Goal: Communication & Community: Answer question/provide support

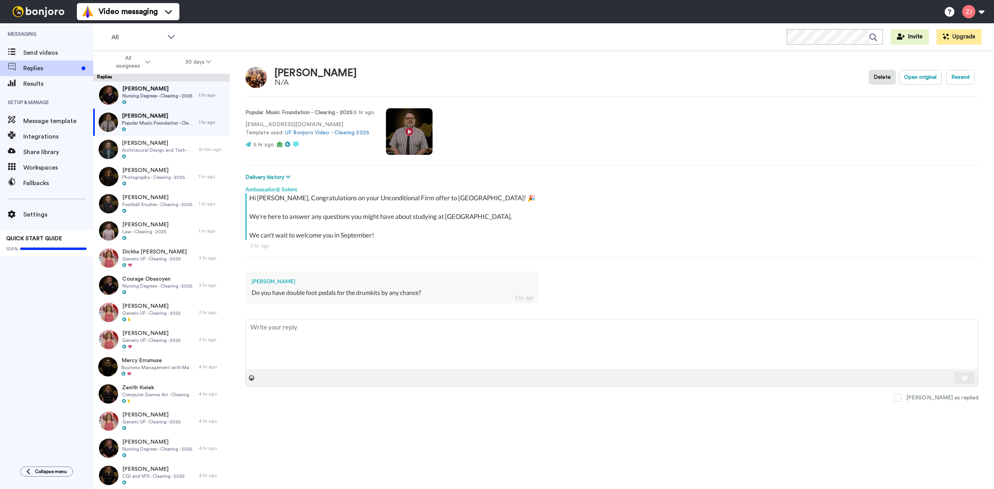
type textarea "x"
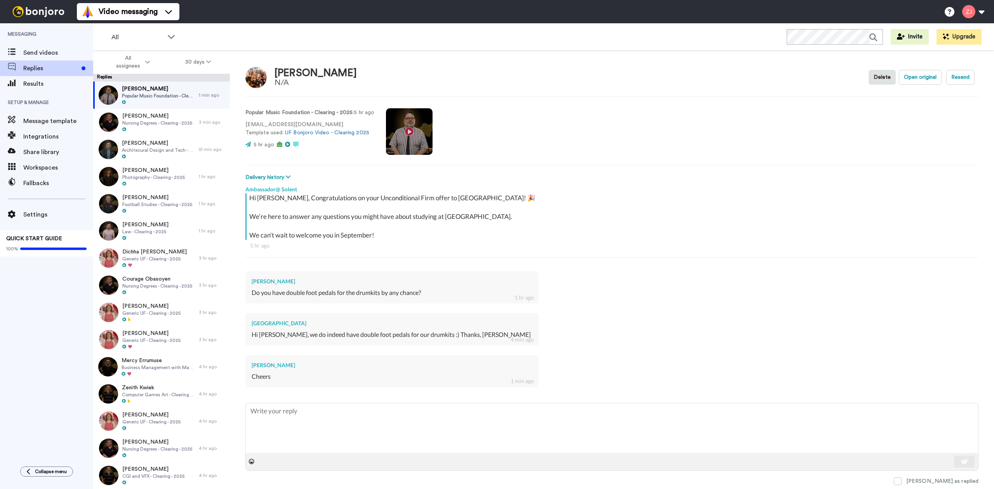
click at [942, 485] on div "[PERSON_NAME] as replied" at bounding box center [943, 482] width 72 height 8
click at [50, 72] on span "Replies" at bounding box center [58, 68] width 70 height 9
type textarea "x"
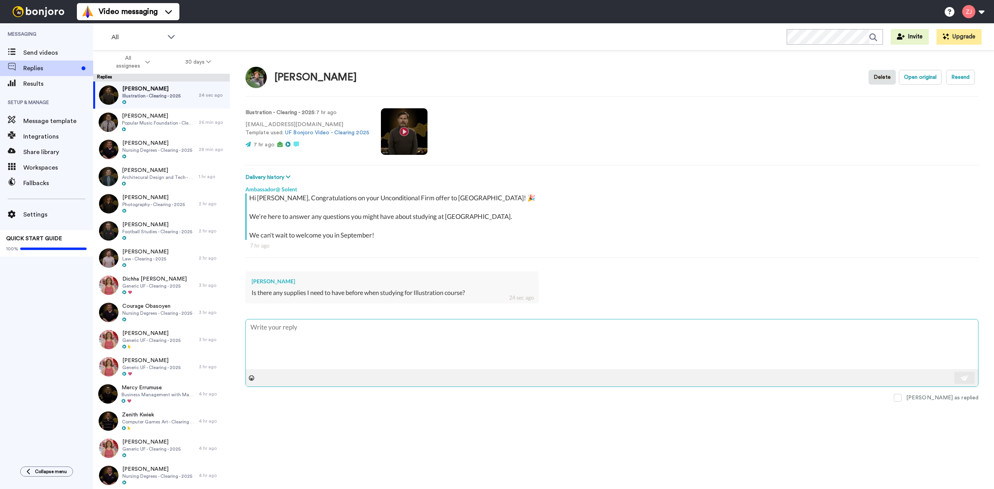
click at [322, 341] on textarea at bounding box center [612, 345] width 733 height 50
click at [365, 325] on textarea at bounding box center [612, 345] width 733 height 50
type textarea "x"
type textarea "H"
type textarea "x"
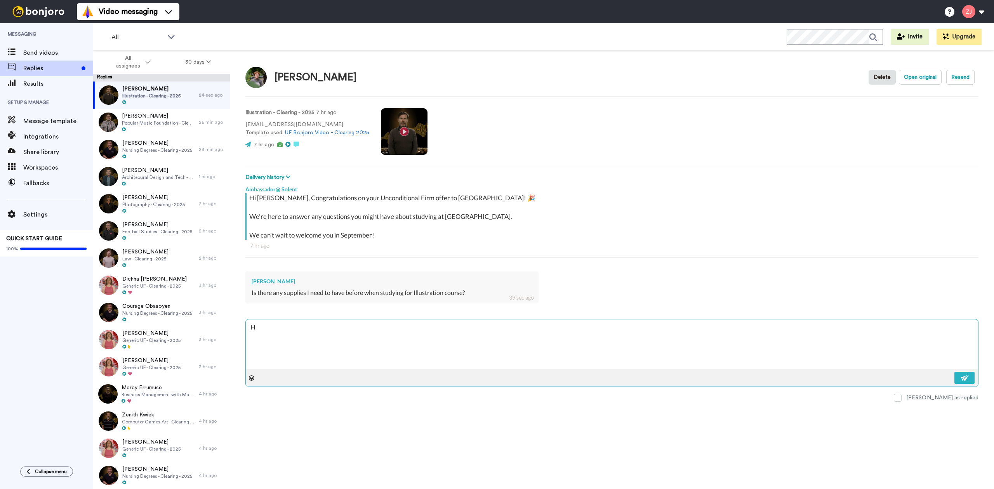
type textarea "He"
type textarea "x"
type textarea "Hel"
type textarea "x"
type textarea "Hell"
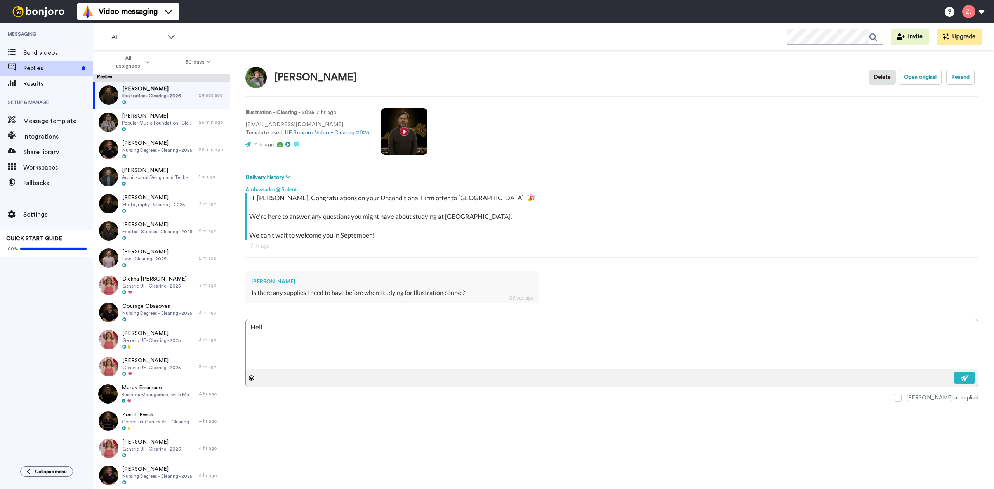
type textarea "x"
type textarea "Hello"
type textarea "x"
type textarea "Hello"
type textarea "x"
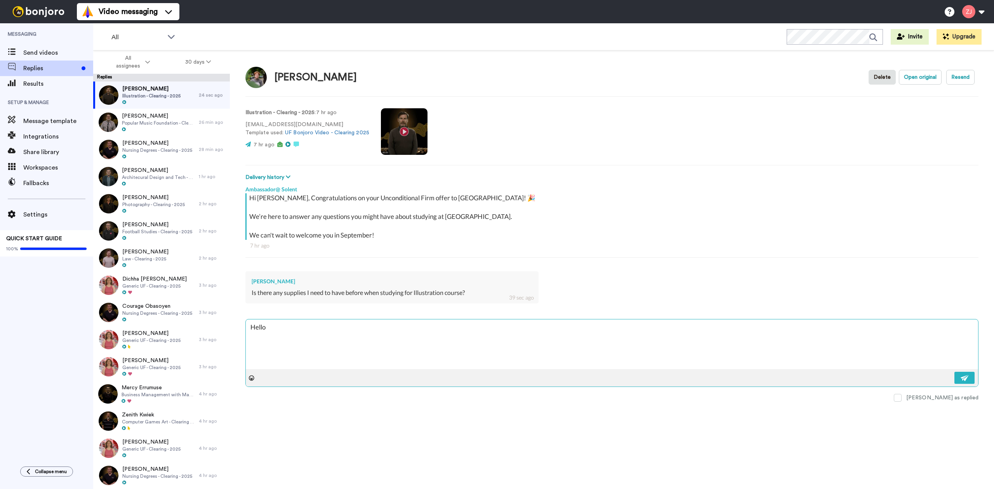
type textarea "Hello C"
type textarea "x"
type textarea "Hello Ca"
type textarea "x"
type textarea "Hello Cai"
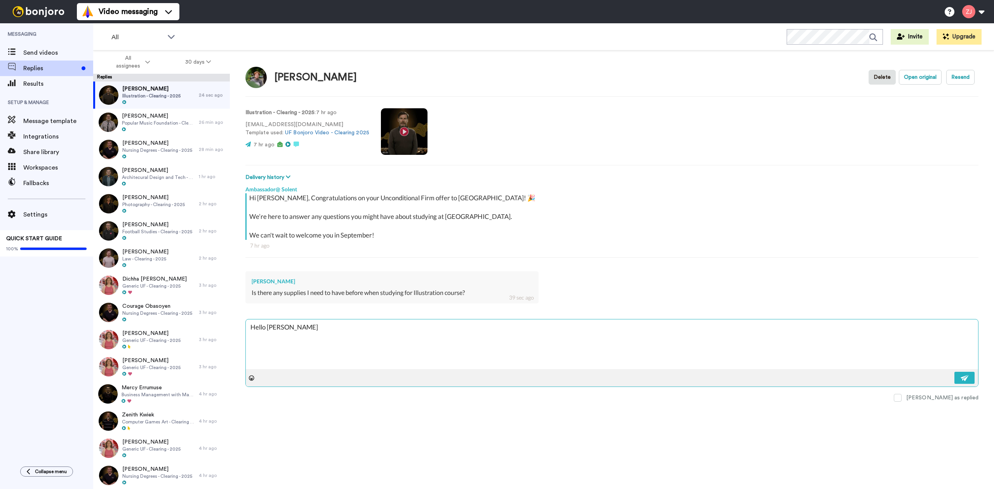
type textarea "x"
type textarea "Hello Cail"
type textarea "x"
type textarea "Hello Caile"
type textarea "x"
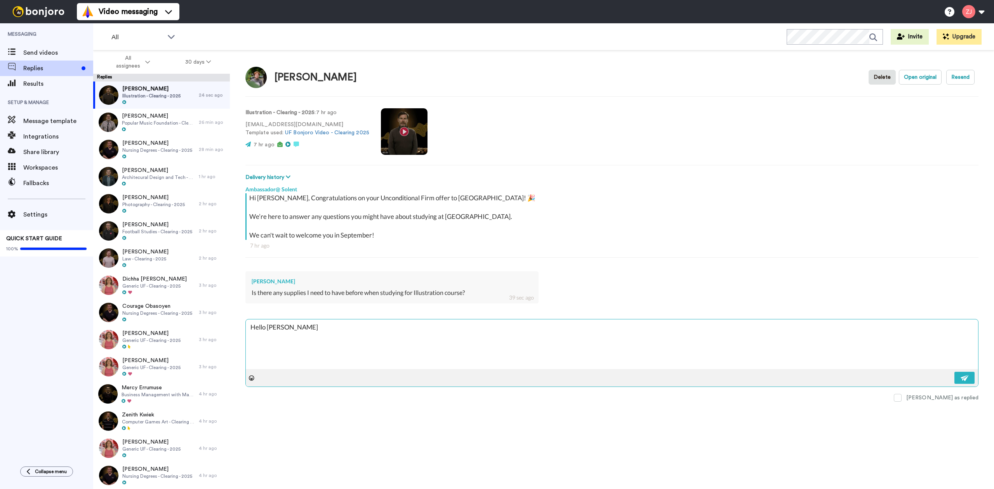
type textarea "Hello Cailen"
type textarea "x"
type textarea "Hello Cailen,"
type textarea "x"
type textarea "Hello Cailen,"
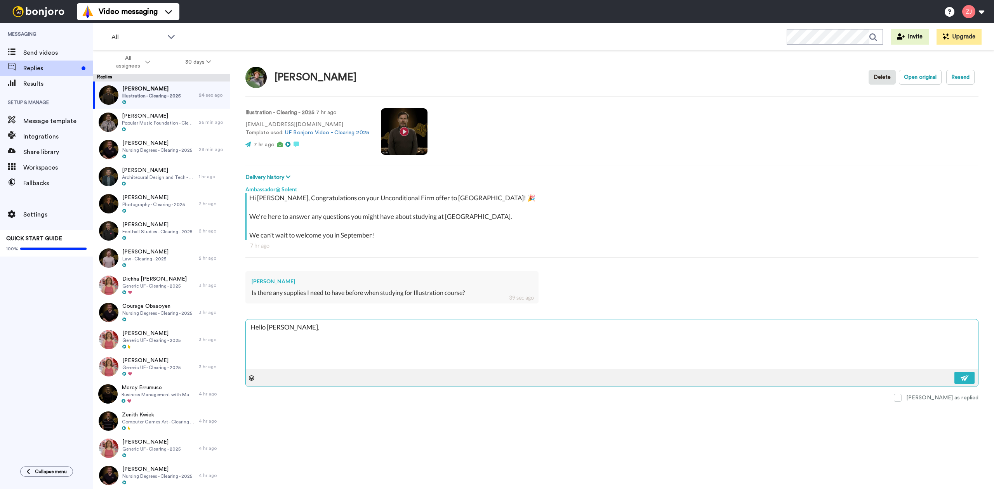
type textarea "x"
type textarea "Hello Cailen,"
type textarea "x"
type textarea "Hello Cailen,"
paste textarea "Pre-enrolment will start rolling out from Monday next week, so please keep an e…"
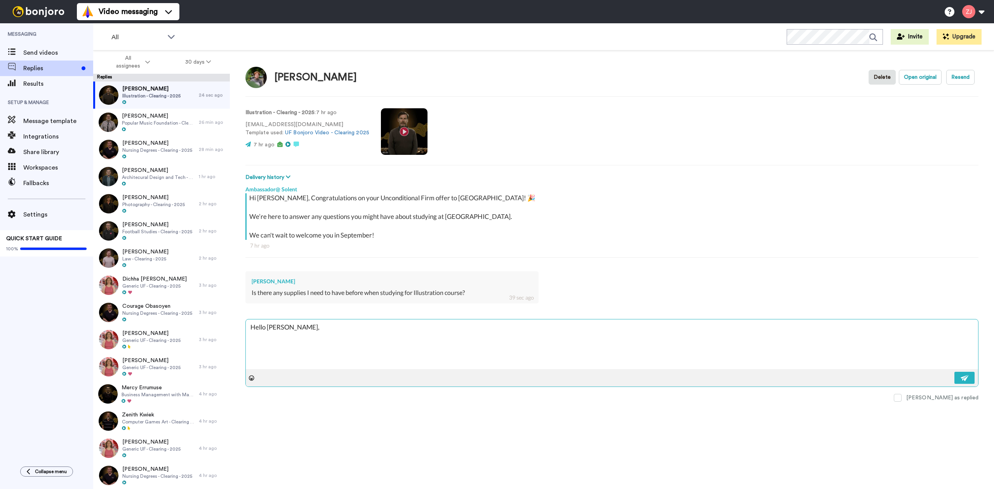
type textarea "x"
type textarea "Hello Cailen, Pre-enrolment will start rolling out from Monday next week, so pl…"
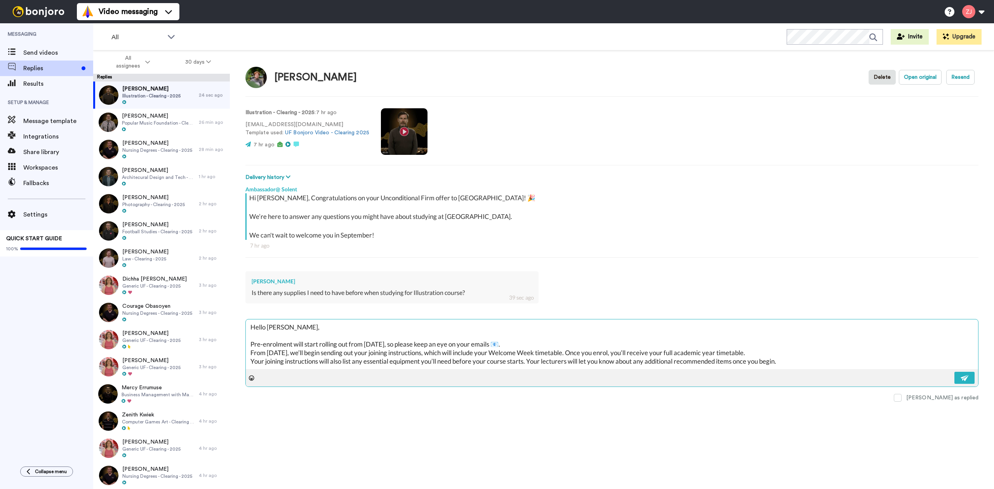
click at [536, 339] on textarea "Hello Cailen, Pre-enrolment will start rolling out from Monday next week, so pl…" at bounding box center [612, 345] width 733 height 50
click at [538, 344] on textarea "Hello Cailen, Pre-enrolment will start rolling out from Monday next week, so pl…" at bounding box center [612, 345] width 733 height 50
type textarea "x"
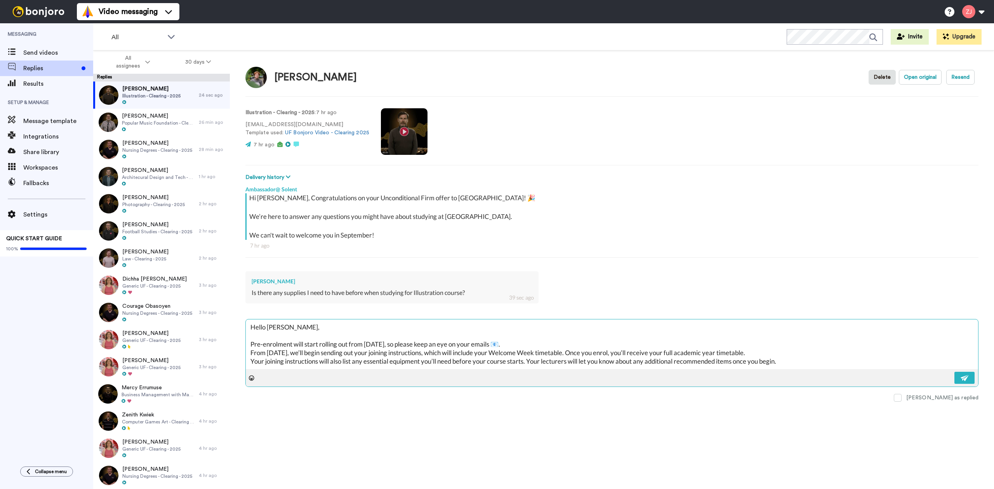
type textarea "Hello Cailen, Pre-enrolment will start rolling out from Monday next week, so pl…"
type textarea "x"
type textarea "Hello Cailen, Pre-enrolment will start rolling out from Monday next week, so pl…"
type textarea "x"
type textarea "Hello Cailen, Pre-enrolment will start rolling out from Monday next week, so pl…"
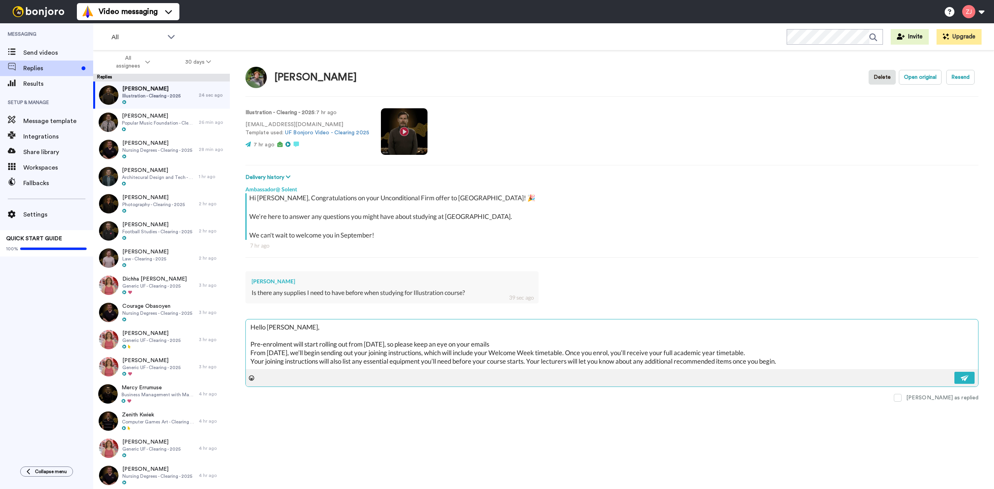
type textarea "x"
type textarea "Hello Cailen, Pre-enrolment will start rolling out from Monday next week, so pl…"
type textarea "x"
type textarea "Hello Cailen, Pre-enrolment will start rolling out from Monday next week, so pl…"
type textarea "x"
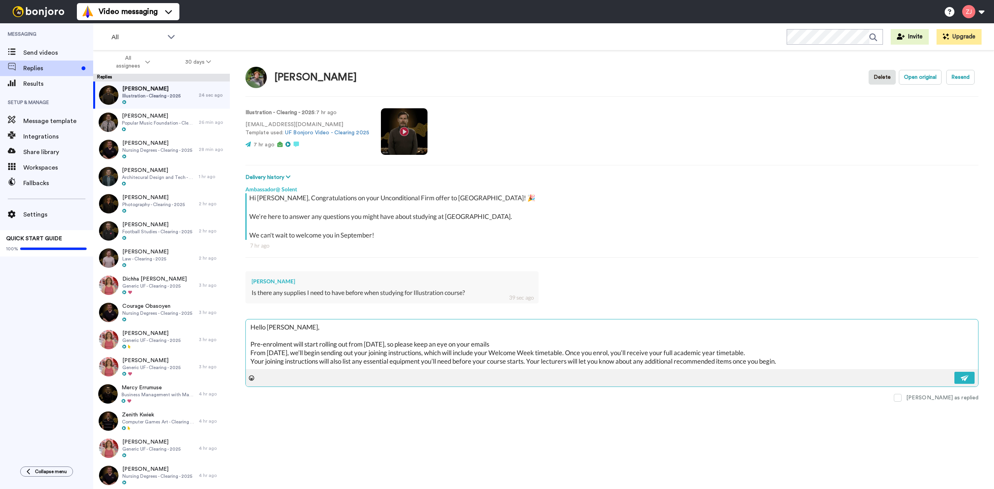
type textarea "Hello Cailen, Pre-enrolment will start rolling out from Monday next week, so pl…"
type textarea "x"
type textarea "Hello Cailen, Pre-enrolment will start rolling out from Monday next week, so pl…"
type textarea "x"
type textarea "Hello Cailen, Pre-enrolment will start rolling out from Monday next week, so pl…"
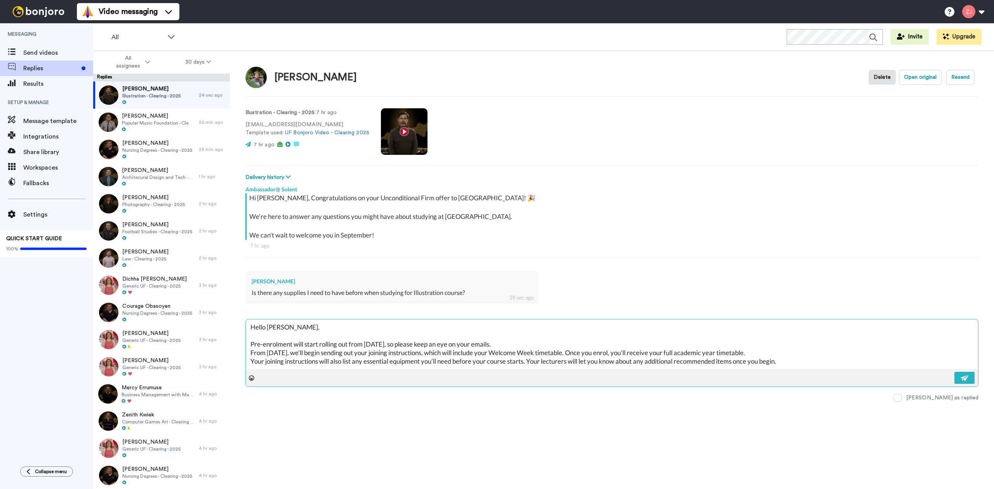
type textarea "x"
type textarea "Hello Cailen, Pre-enrolment will start rolling out from Monday next week, so pl…"
click at [273, 367] on textarea "Hello Cailen, Pre-enrolment will start rolling out from Monday next week, so pl…" at bounding box center [612, 345] width 733 height 50
paste textarea "Also, don’t forget to join our 2025 Solent Community! It’s a great place to mee…"
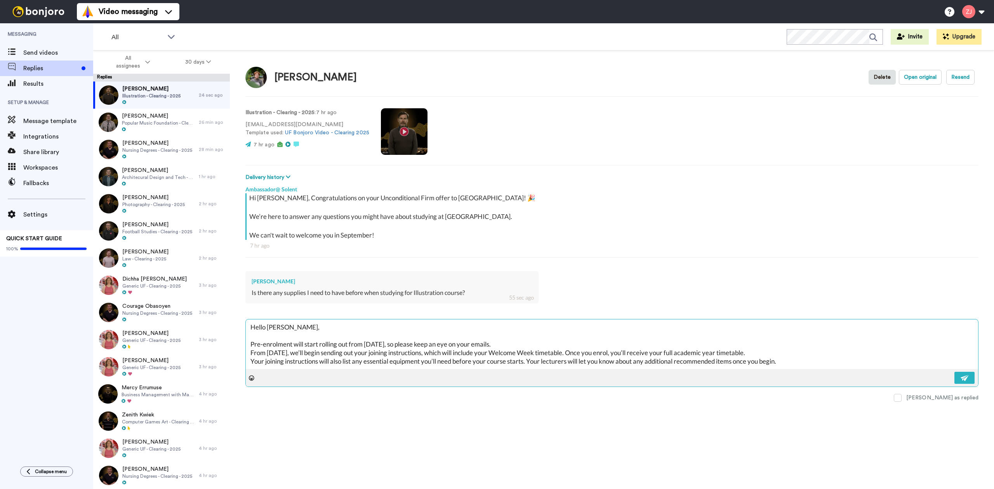
type textarea "x"
type textarea "Hello Cailen, Pre-enrolment will start rolling out from Monday next week, so pl…"
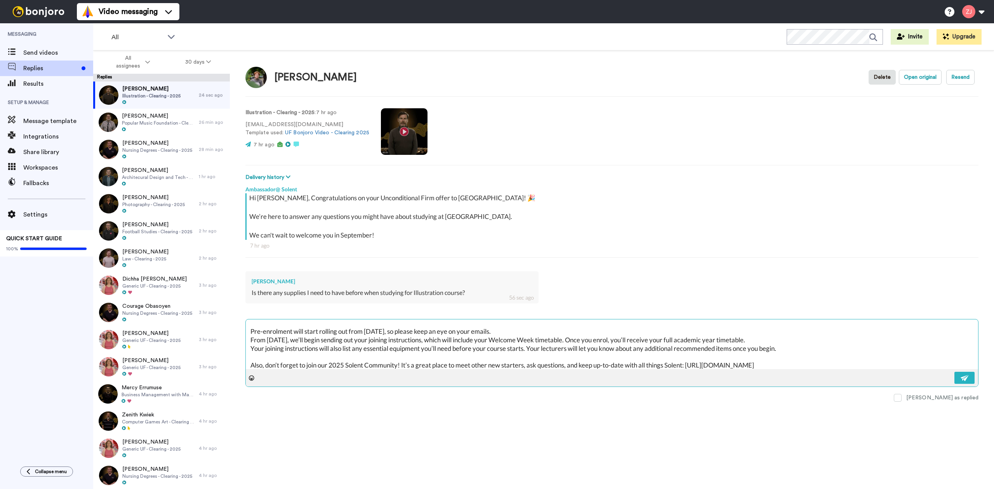
scroll to position [55, 0]
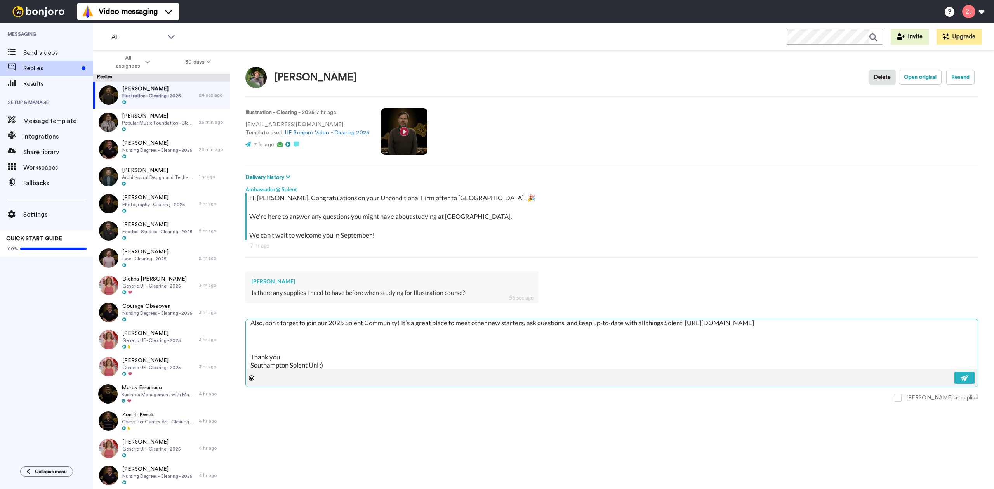
click at [308, 344] on textarea "Hello Cailen, Pre-enrolment will start rolling out from Monday next week, so pl…" at bounding box center [612, 345] width 733 height 50
type textarea "x"
type textarea "Hello Cailen, Pre-enrolment will start rolling out from Monday next week, so pl…"
type textarea "x"
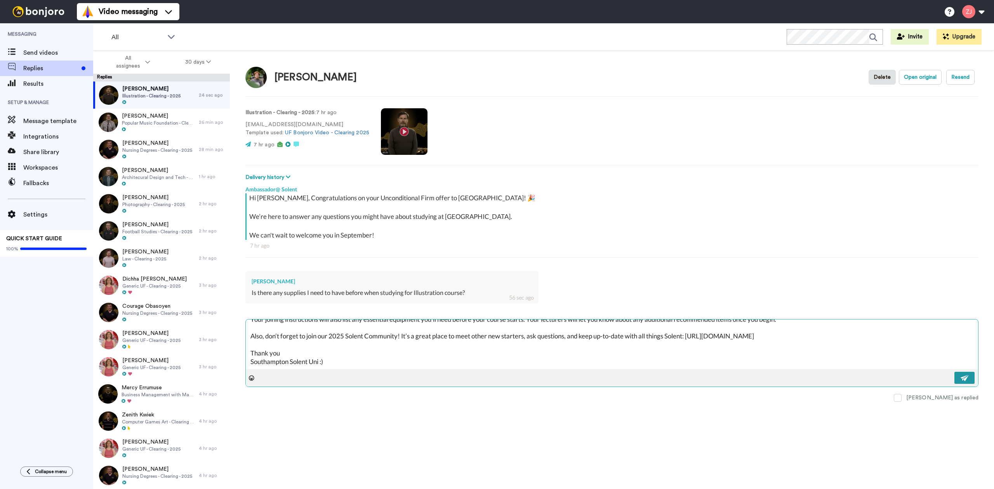
type textarea "Hello Cailen, Pre-enrolment will start rolling out from Monday next week, so pl…"
click at [968, 380] on img at bounding box center [965, 378] width 9 height 6
type textarea "x"
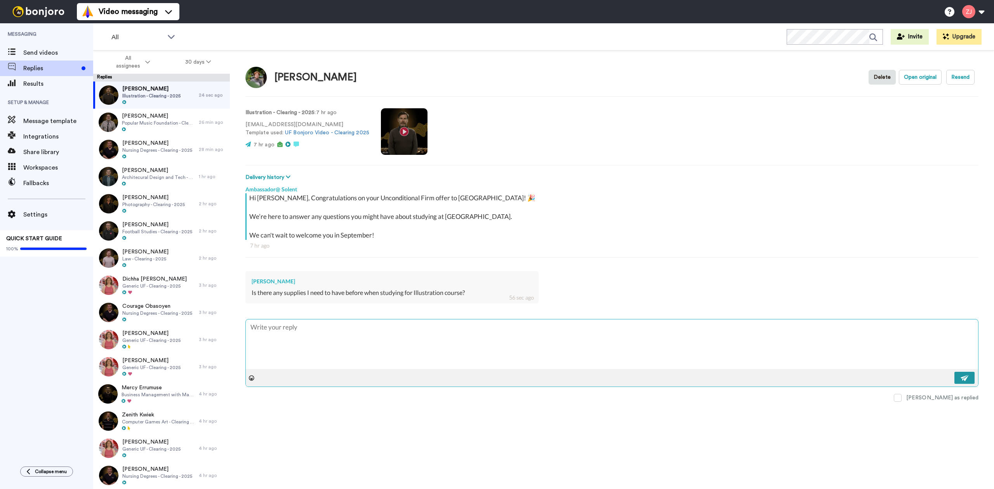
scroll to position [0, 0]
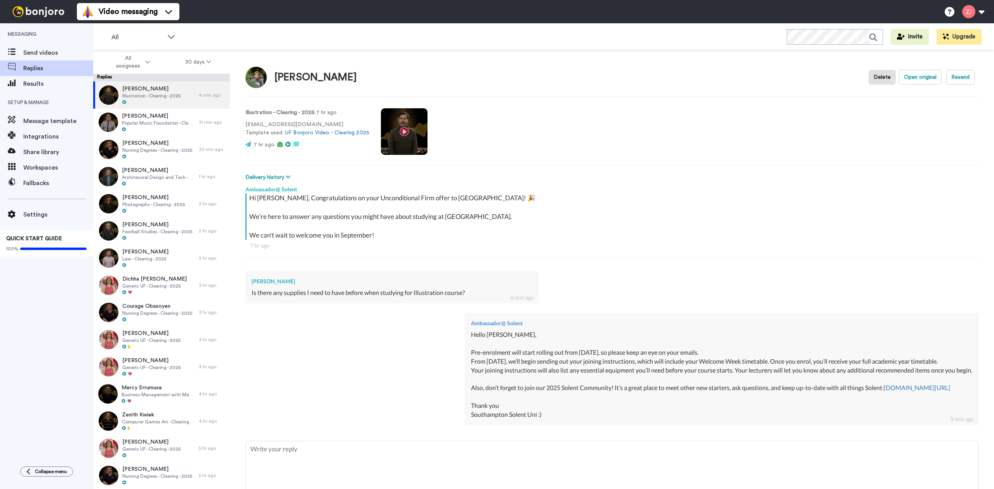
type textarea "x"
